Goal: Task Accomplishment & Management: Use online tool/utility

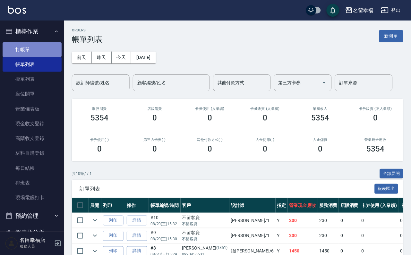
click at [36, 56] on link "打帳單" at bounding box center [32, 49] width 59 height 15
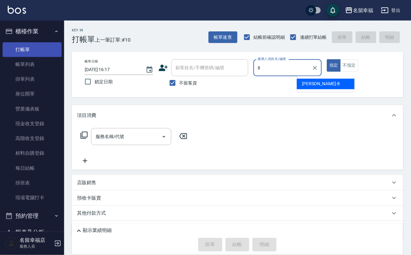
type input "[PERSON_NAME]-8"
type button "true"
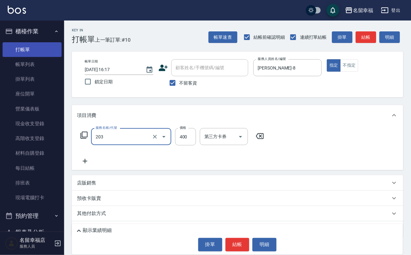
type input "指定單剪(203)"
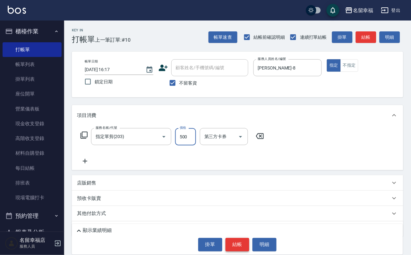
type input "500"
click at [245, 244] on button "結帳" at bounding box center [237, 244] width 24 height 13
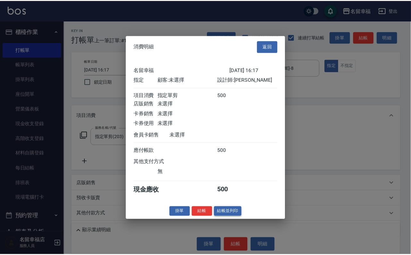
scroll to position [79, 0]
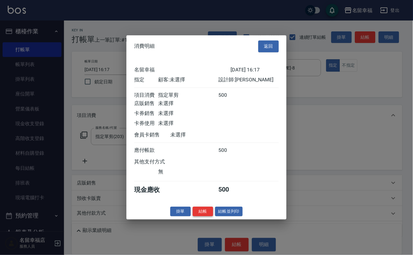
click at [193, 217] on button "結帳" at bounding box center [203, 212] width 21 height 10
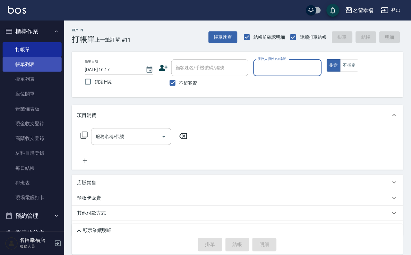
click at [30, 70] on link "帳單列表" at bounding box center [32, 64] width 59 height 15
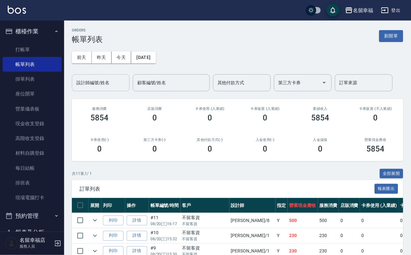
click at [93, 85] on input "設計師編號/姓名" at bounding box center [101, 82] width 52 height 11
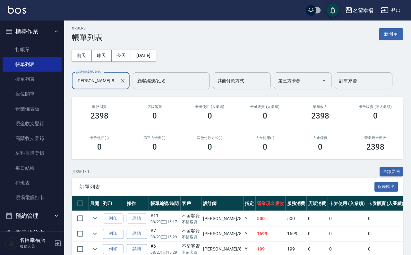
scroll to position [74, 0]
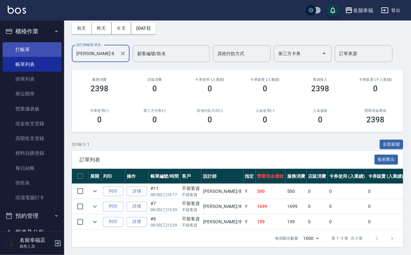
type input "[PERSON_NAME]-8"
click at [39, 48] on link "打帳單" at bounding box center [32, 49] width 59 height 15
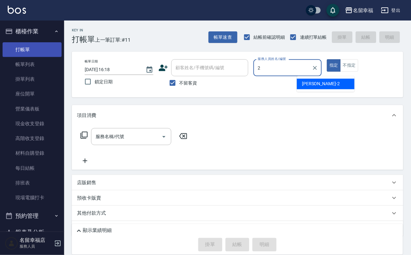
type input "碧涵-2"
type button "true"
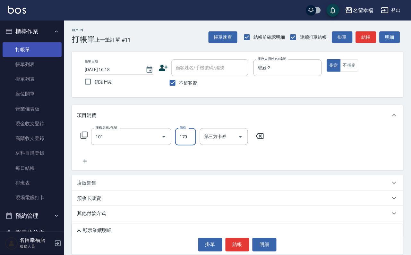
type input "洗髮(101)"
type input "500"
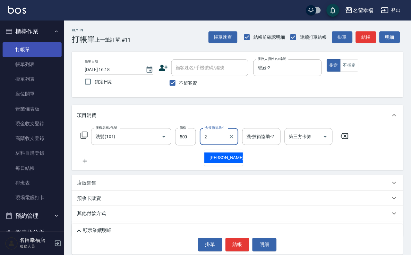
type input "碧涵-2"
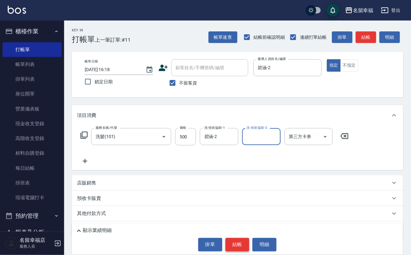
click at [237, 248] on button "結帳" at bounding box center [237, 244] width 24 height 13
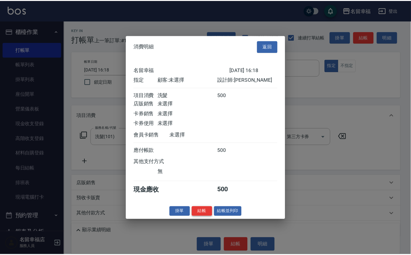
scroll to position [79, 0]
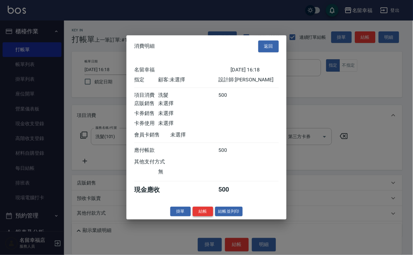
click at [193, 217] on button "結帳" at bounding box center [203, 212] width 21 height 10
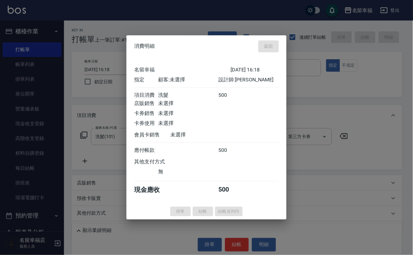
type input "[DATE] 16:32"
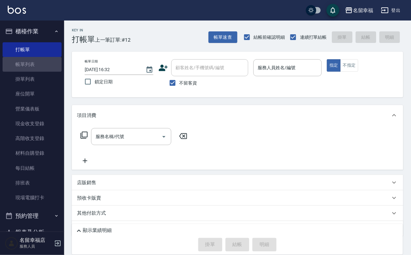
drag, startPoint x: 31, startPoint y: 64, endPoint x: 64, endPoint y: 63, distance: 32.7
click at [31, 63] on link "帳單列表" at bounding box center [32, 64] width 59 height 15
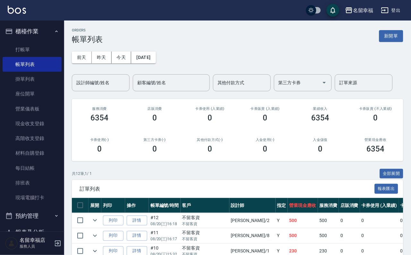
click at [91, 80] on div "設計師編號/姓名 設計師編號/姓名" at bounding box center [101, 82] width 58 height 17
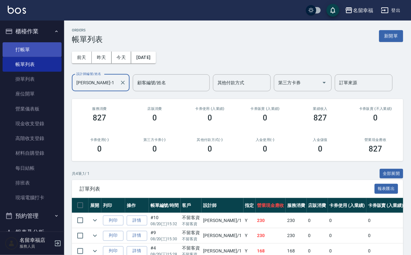
type input "[PERSON_NAME]-1"
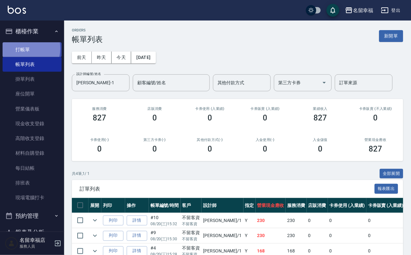
click at [19, 50] on link "打帳單" at bounding box center [32, 49] width 59 height 15
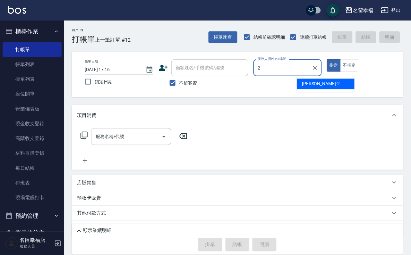
type input "碧涵-2"
type button "true"
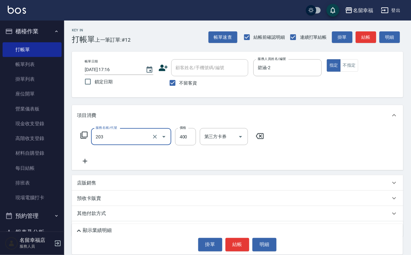
type input "指定單剪(203)"
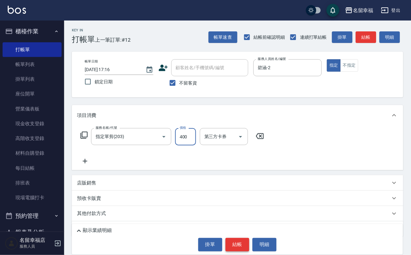
click at [236, 244] on button "結帳" at bounding box center [237, 244] width 24 height 13
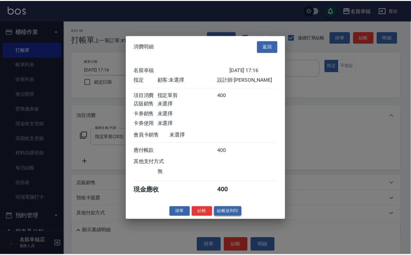
scroll to position [79, 0]
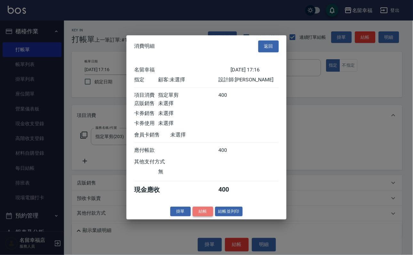
click at [199, 217] on button "結帳" at bounding box center [203, 212] width 21 height 10
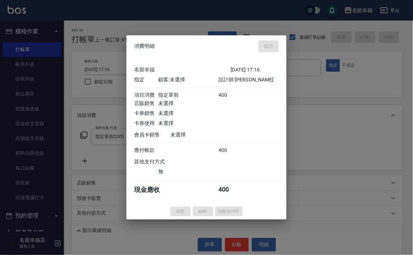
type input "[DATE] 18:09"
